Goal: Task Accomplishment & Management: Use online tool/utility

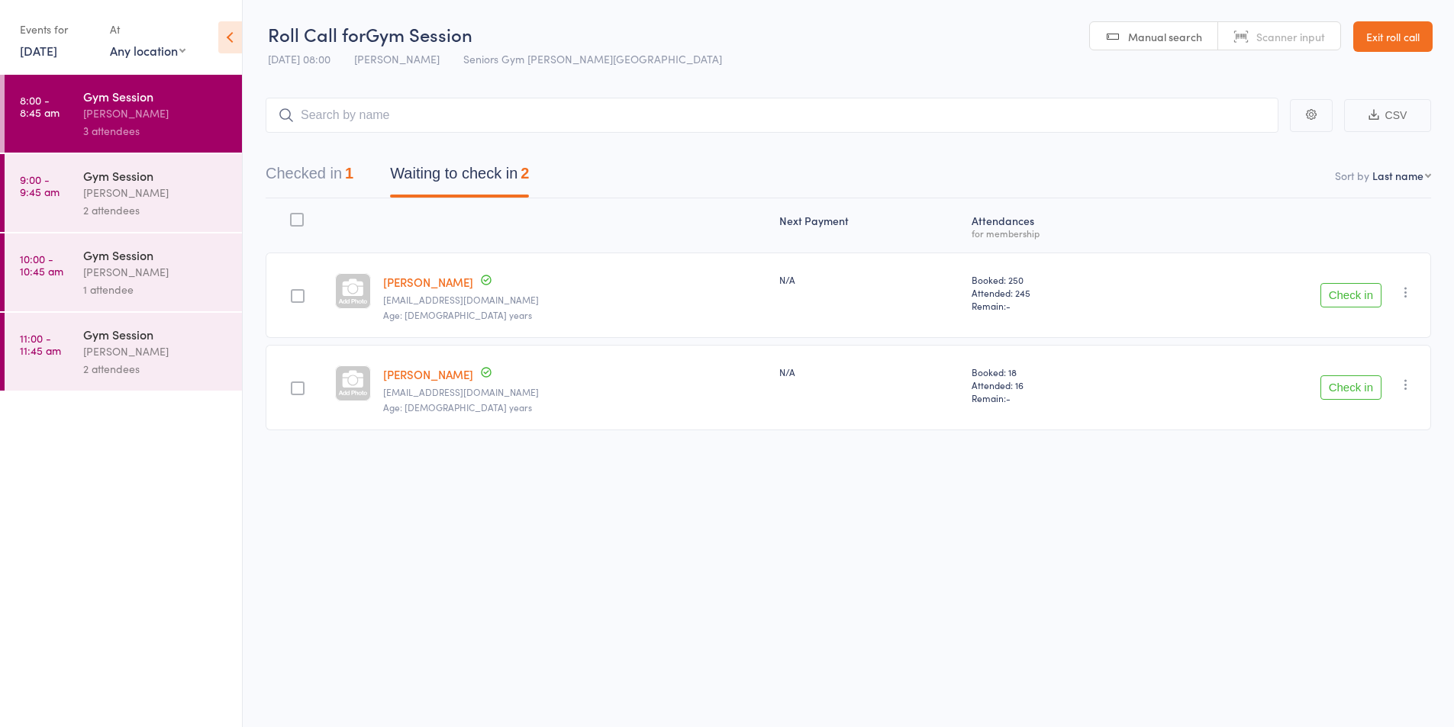
click at [154, 258] on div "Gym Session" at bounding box center [156, 255] width 146 height 17
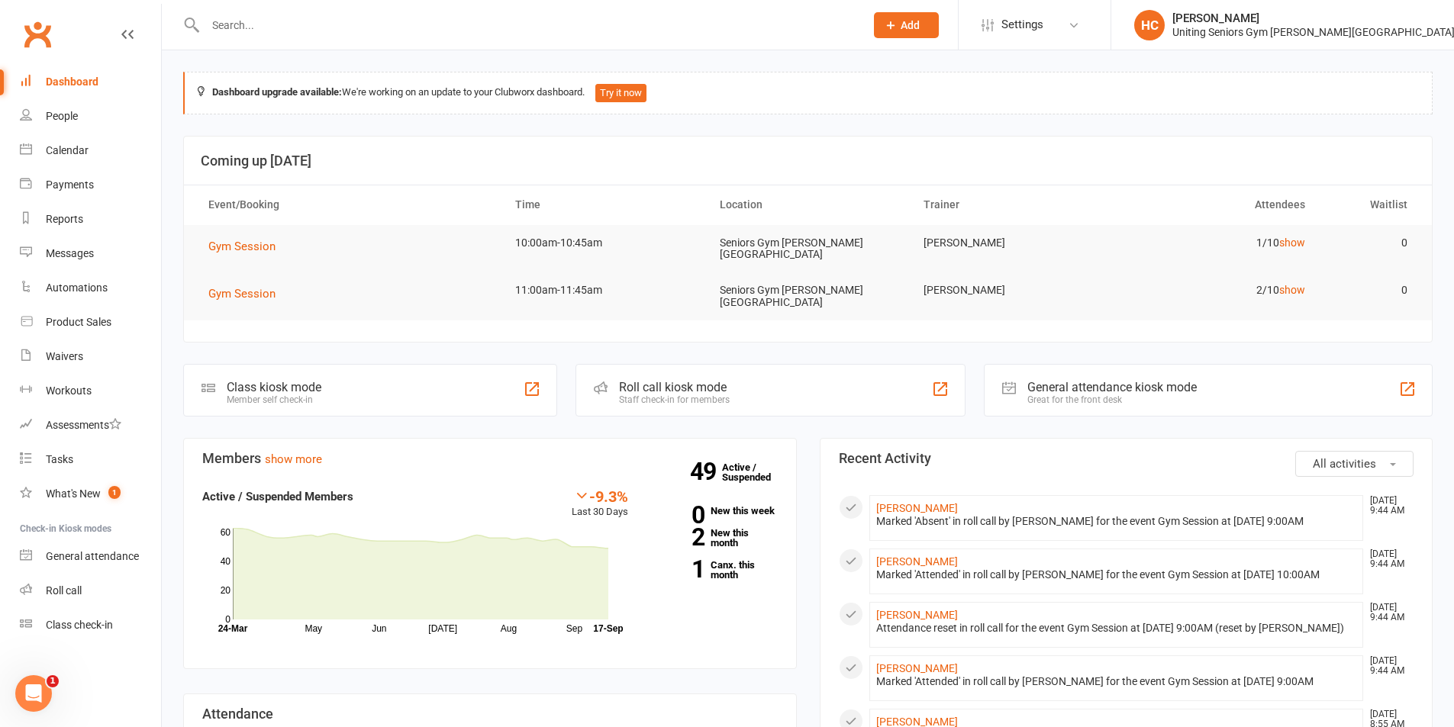
click at [707, 381] on div "Roll call kiosk mode" at bounding box center [674, 387] width 111 height 15
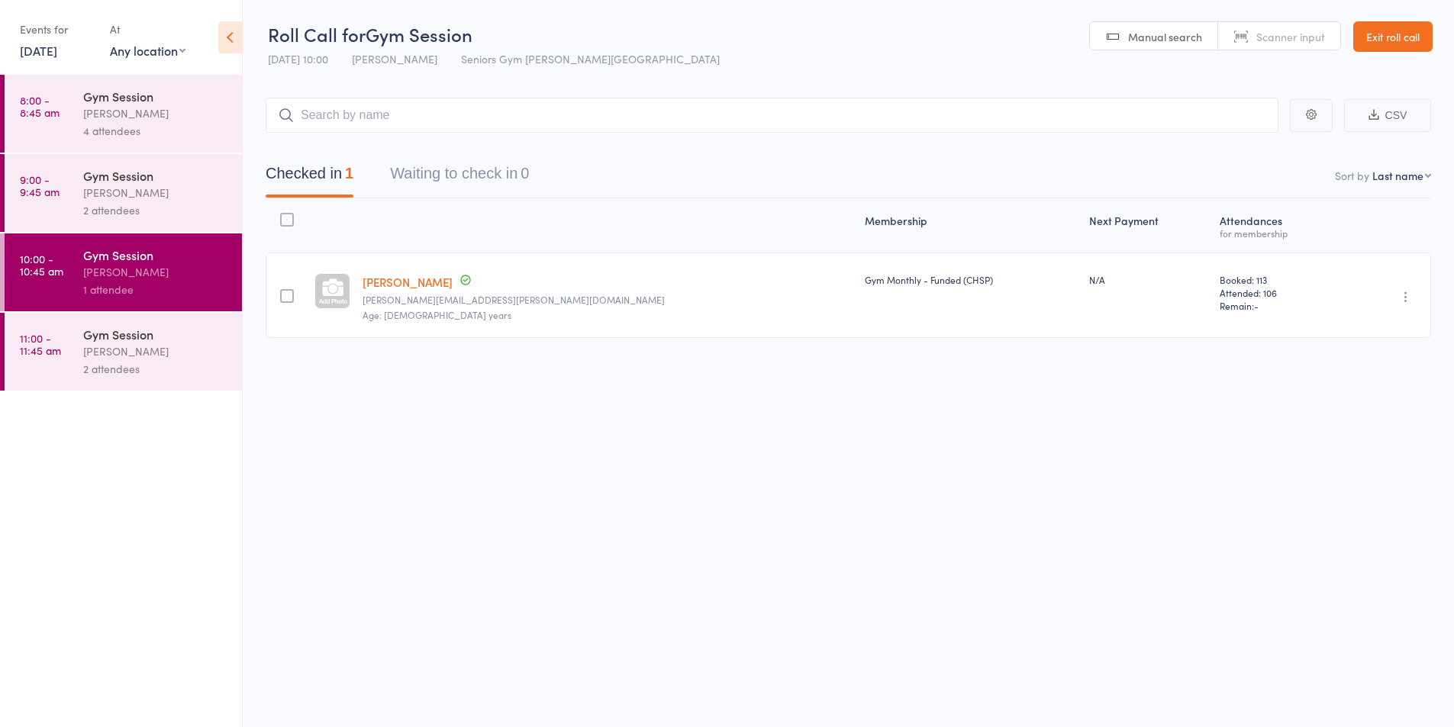
click at [39, 55] on link "17 Sep, 2025" at bounding box center [38, 50] width 37 height 17
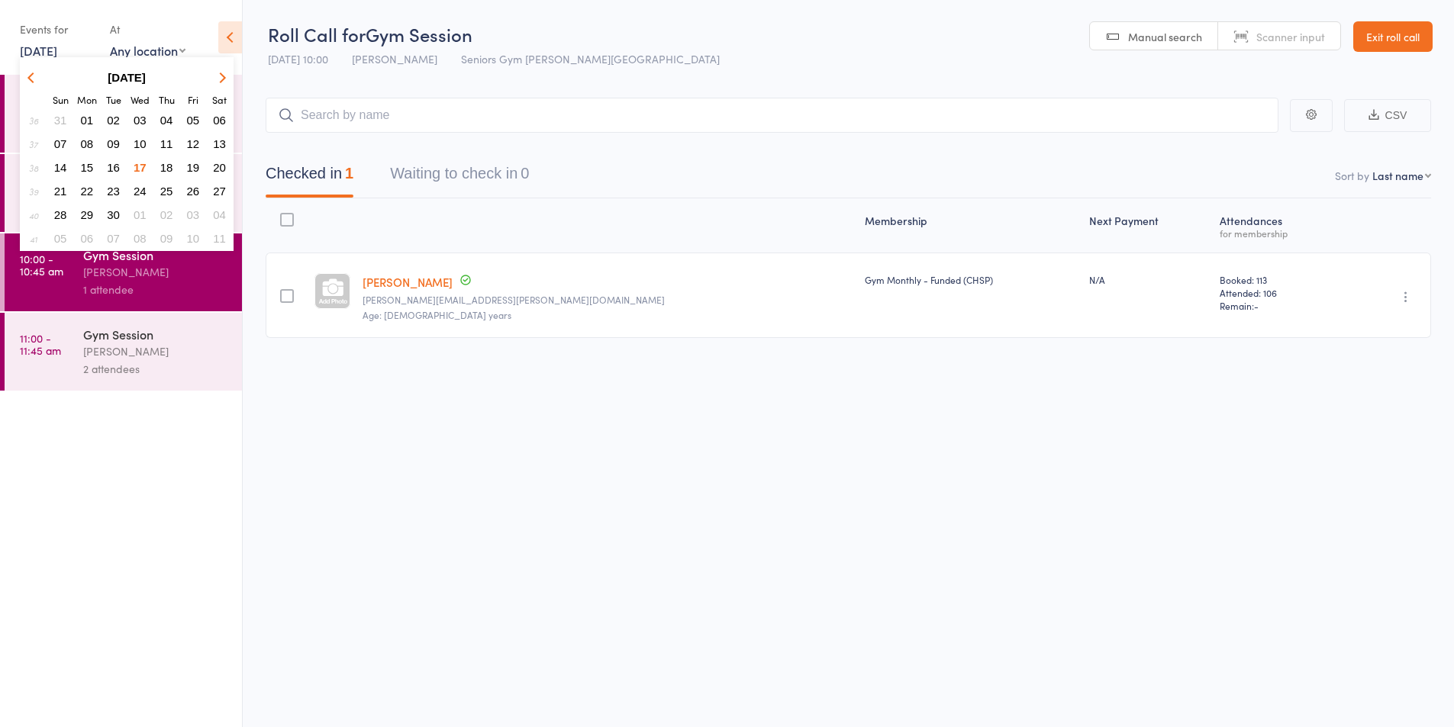
click at [111, 170] on span "16" at bounding box center [113, 167] width 13 height 13
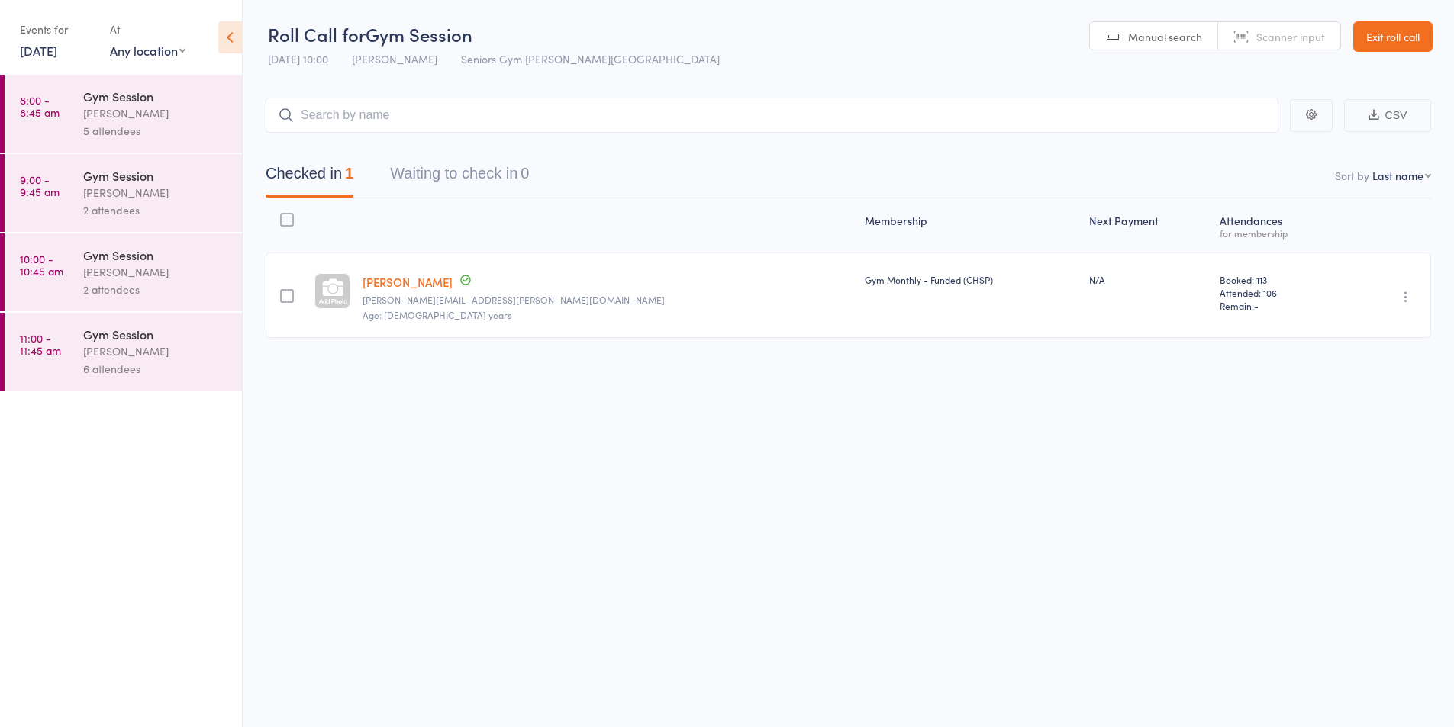
click at [137, 345] on div "[PERSON_NAME]" at bounding box center [156, 352] width 146 height 18
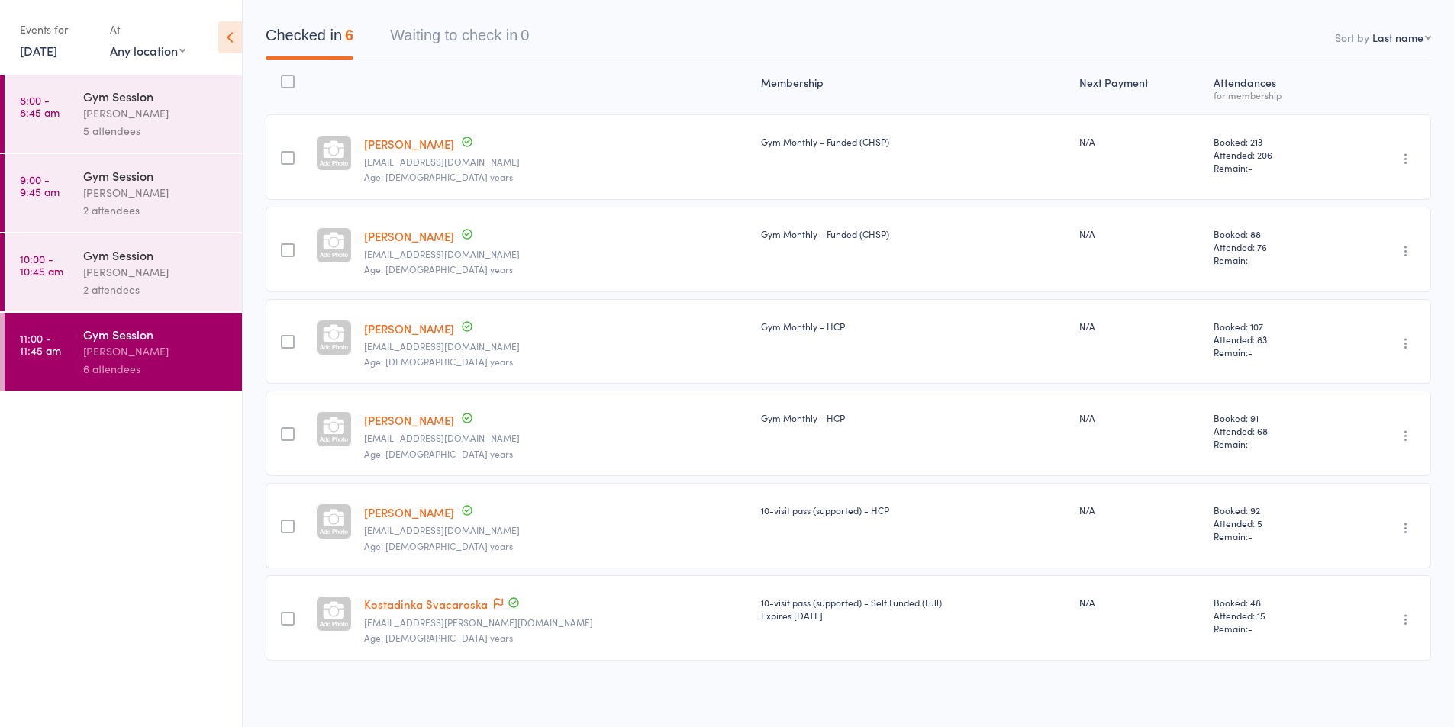
scroll to position [140, 0]
click at [106, 270] on div "[PERSON_NAME]" at bounding box center [156, 272] width 146 height 18
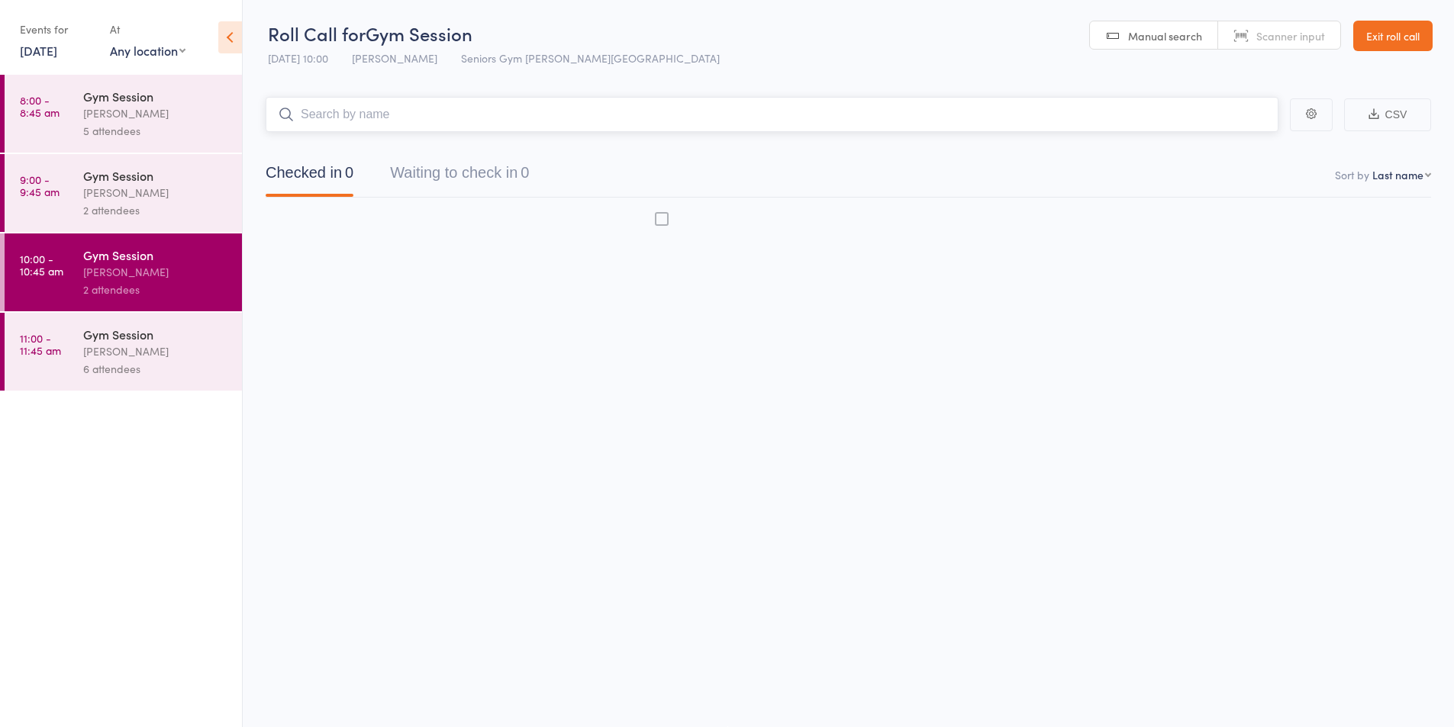
scroll to position [1, 0]
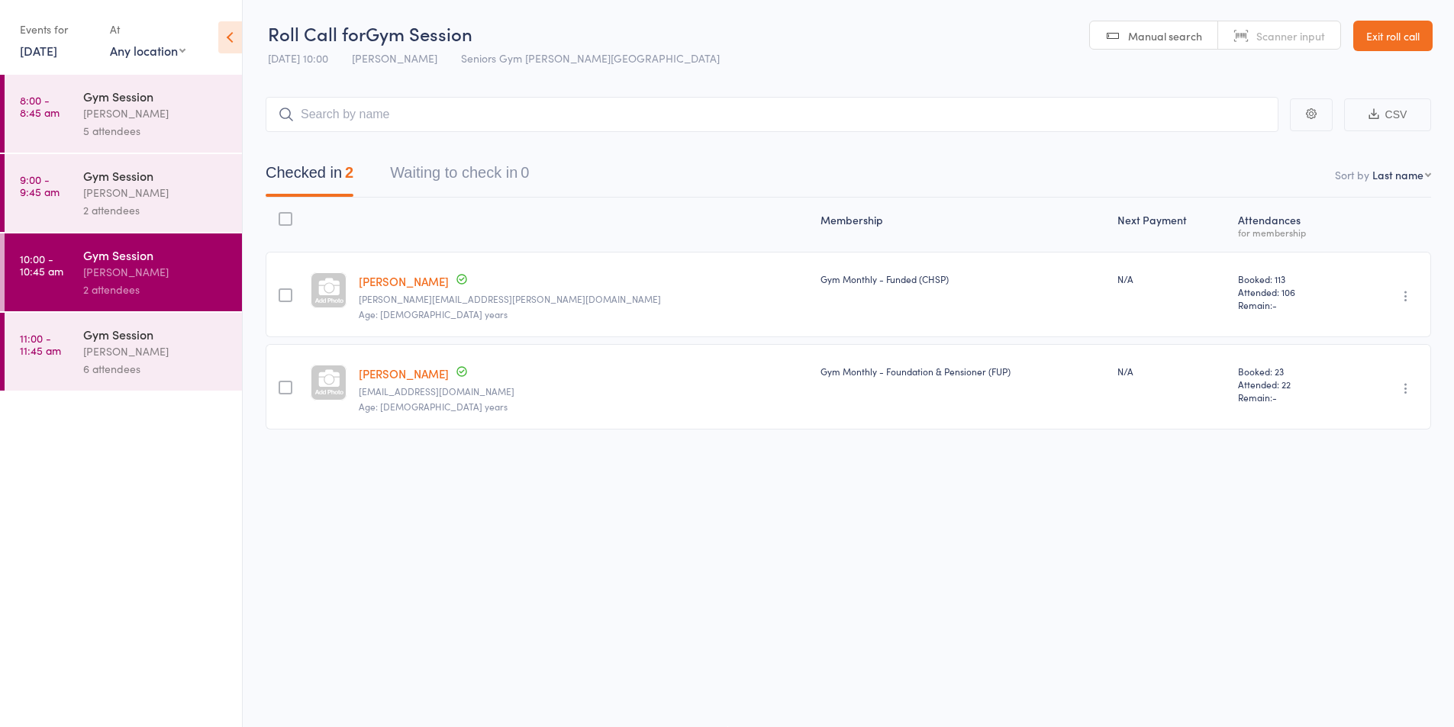
click at [146, 192] on div "[PERSON_NAME]" at bounding box center [156, 193] width 146 height 18
